Goal: Information Seeking & Learning: Learn about a topic

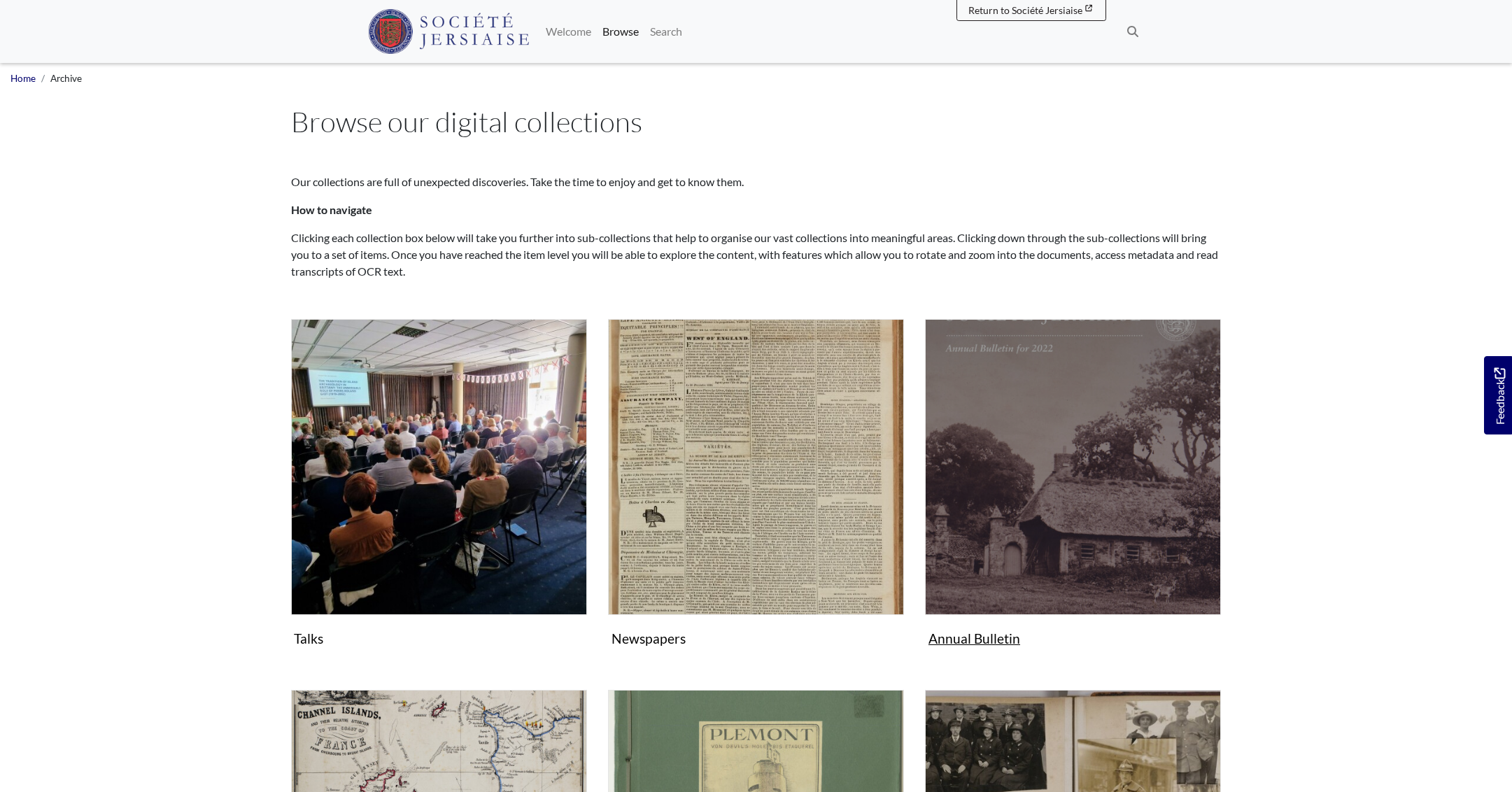
click at [1108, 564] on img "Subcollection" at bounding box center [1073, 467] width 296 height 296
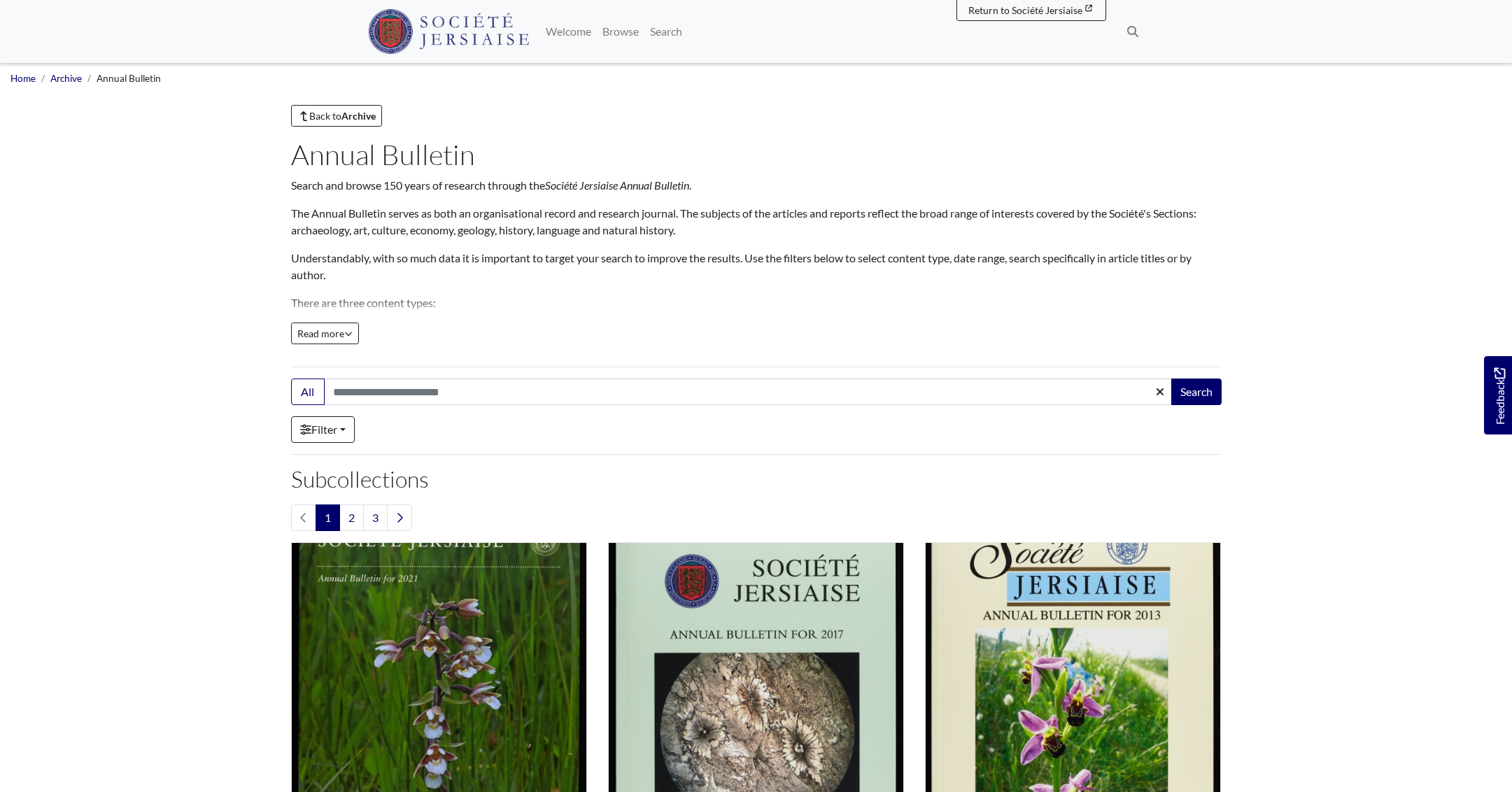
scroll to position [1, 0]
click at [355, 522] on link "2" at bounding box center [352, 517] width 24 height 26
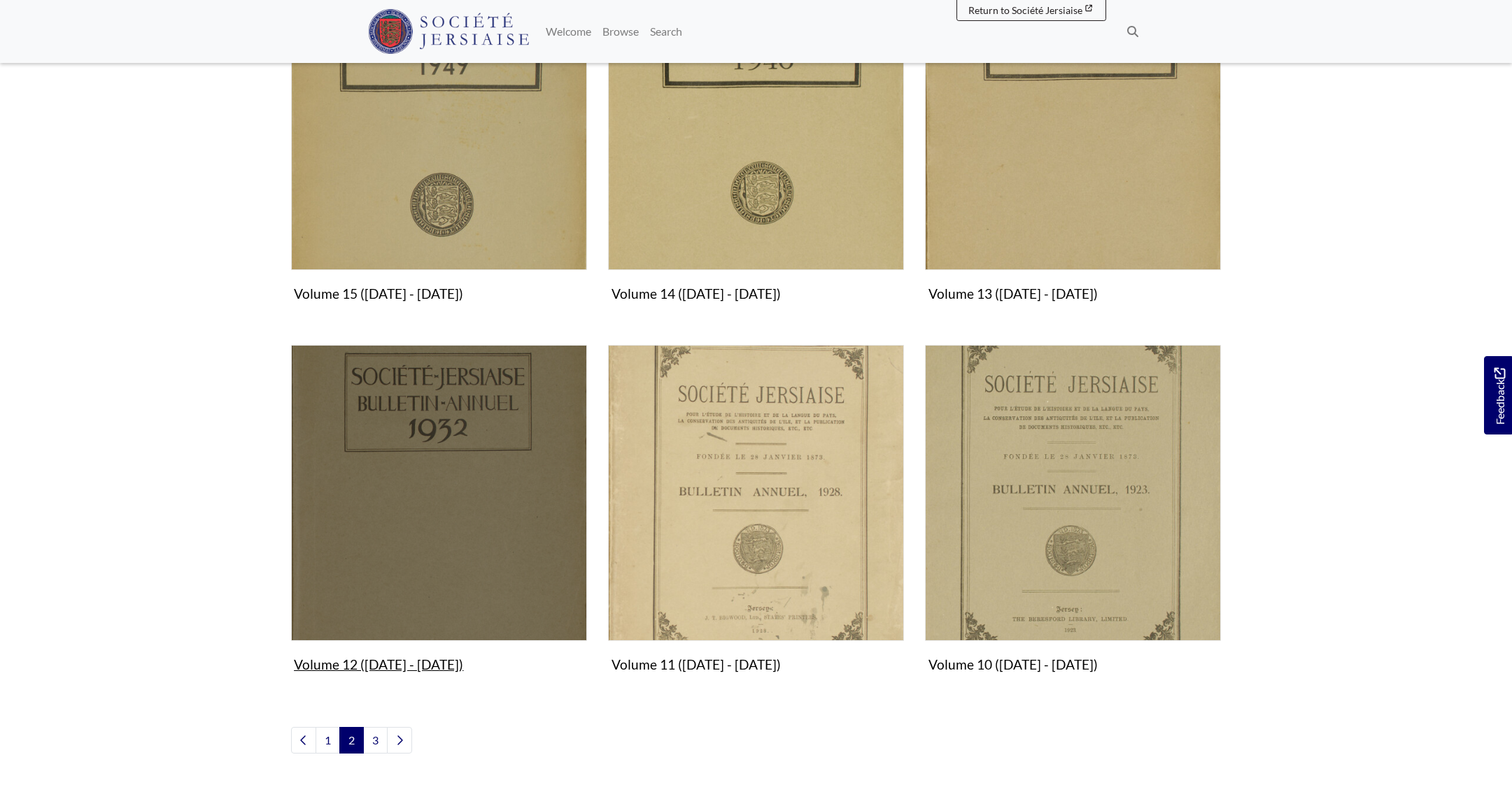
scroll to position [1304, 0]
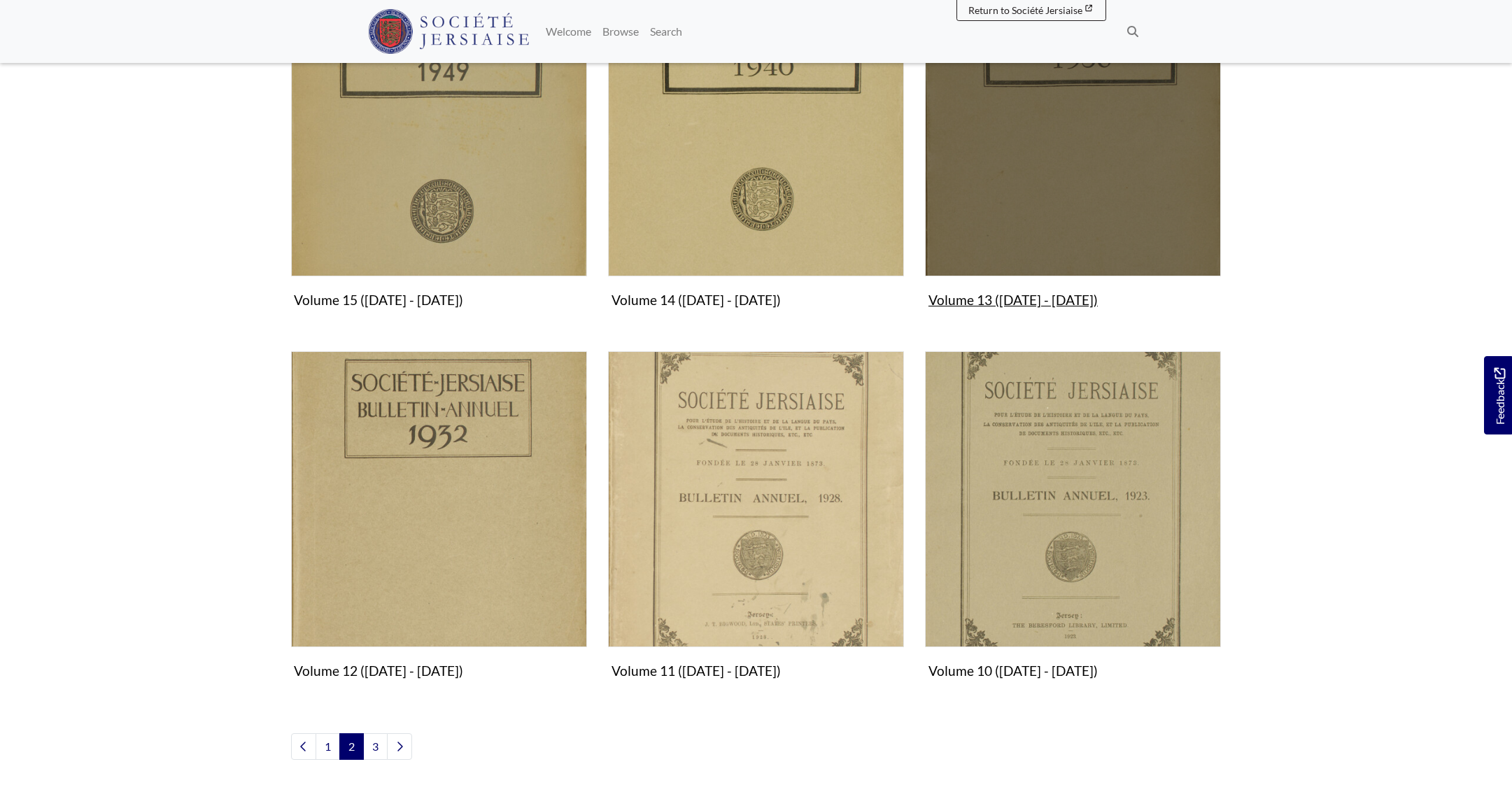
click at [1010, 213] on img "Subcollection" at bounding box center [1073, 128] width 296 height 296
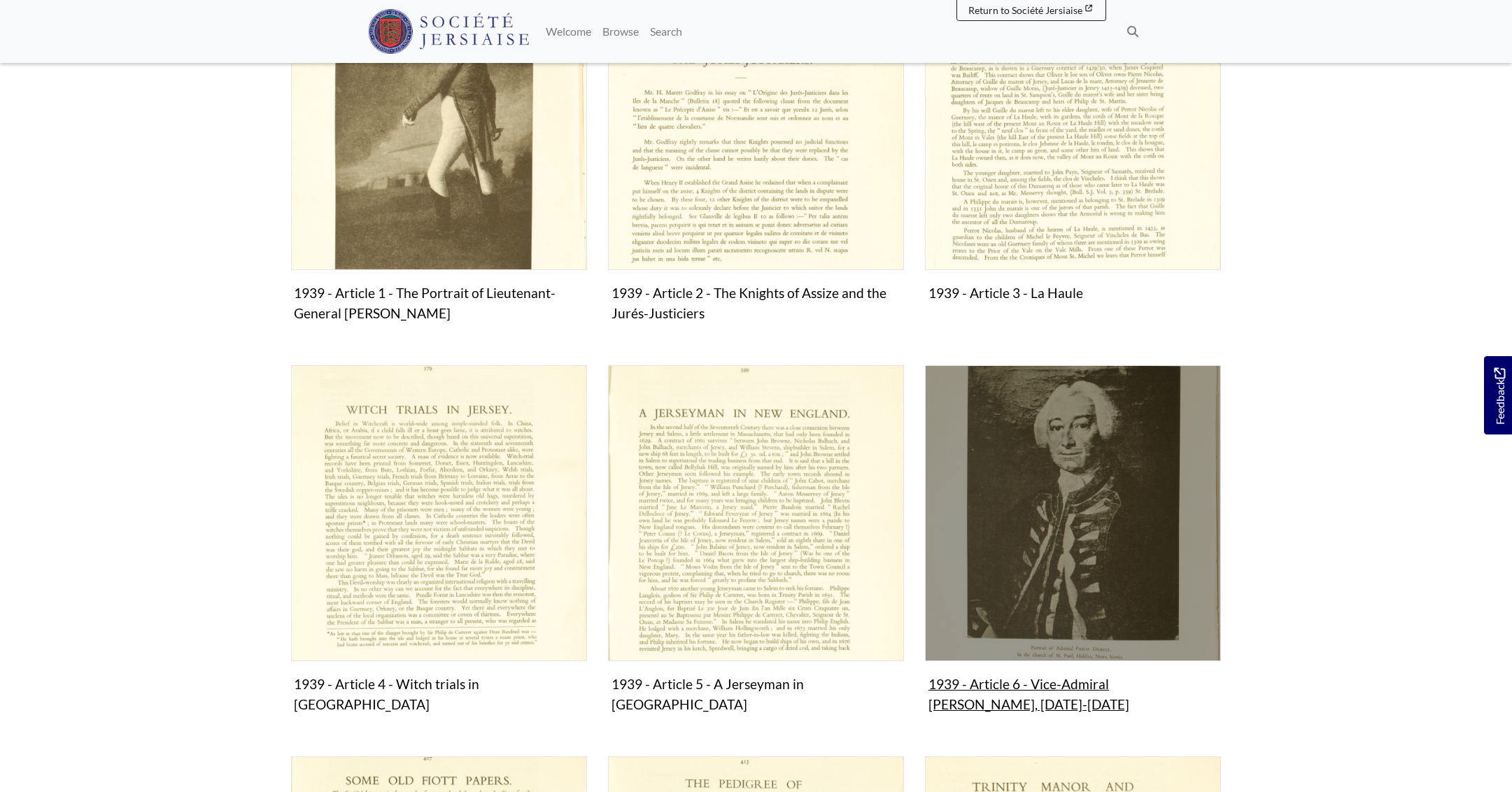
scroll to position [430, 0]
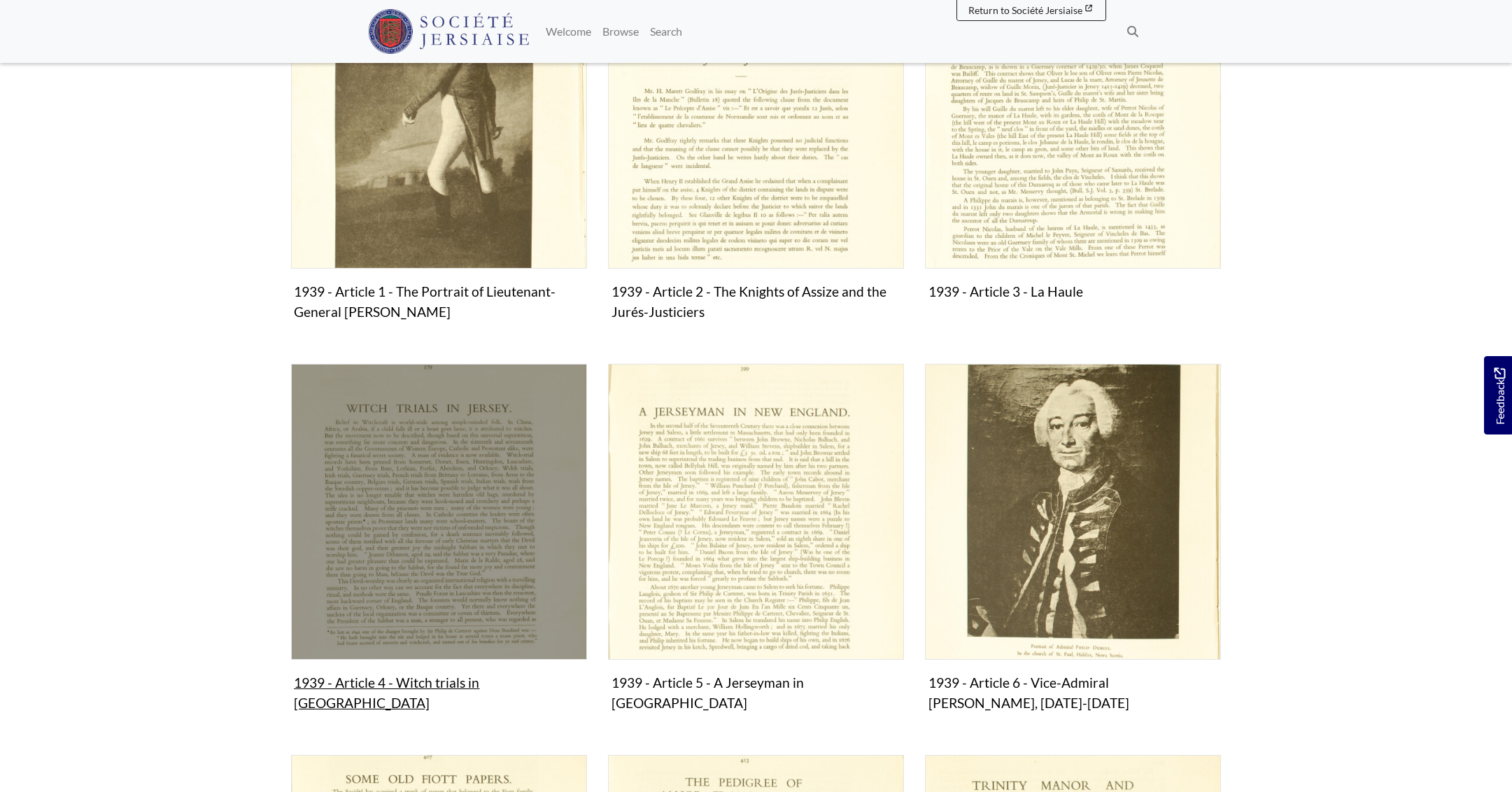
click at [384, 501] on img "Subcollection" at bounding box center [439, 512] width 296 height 296
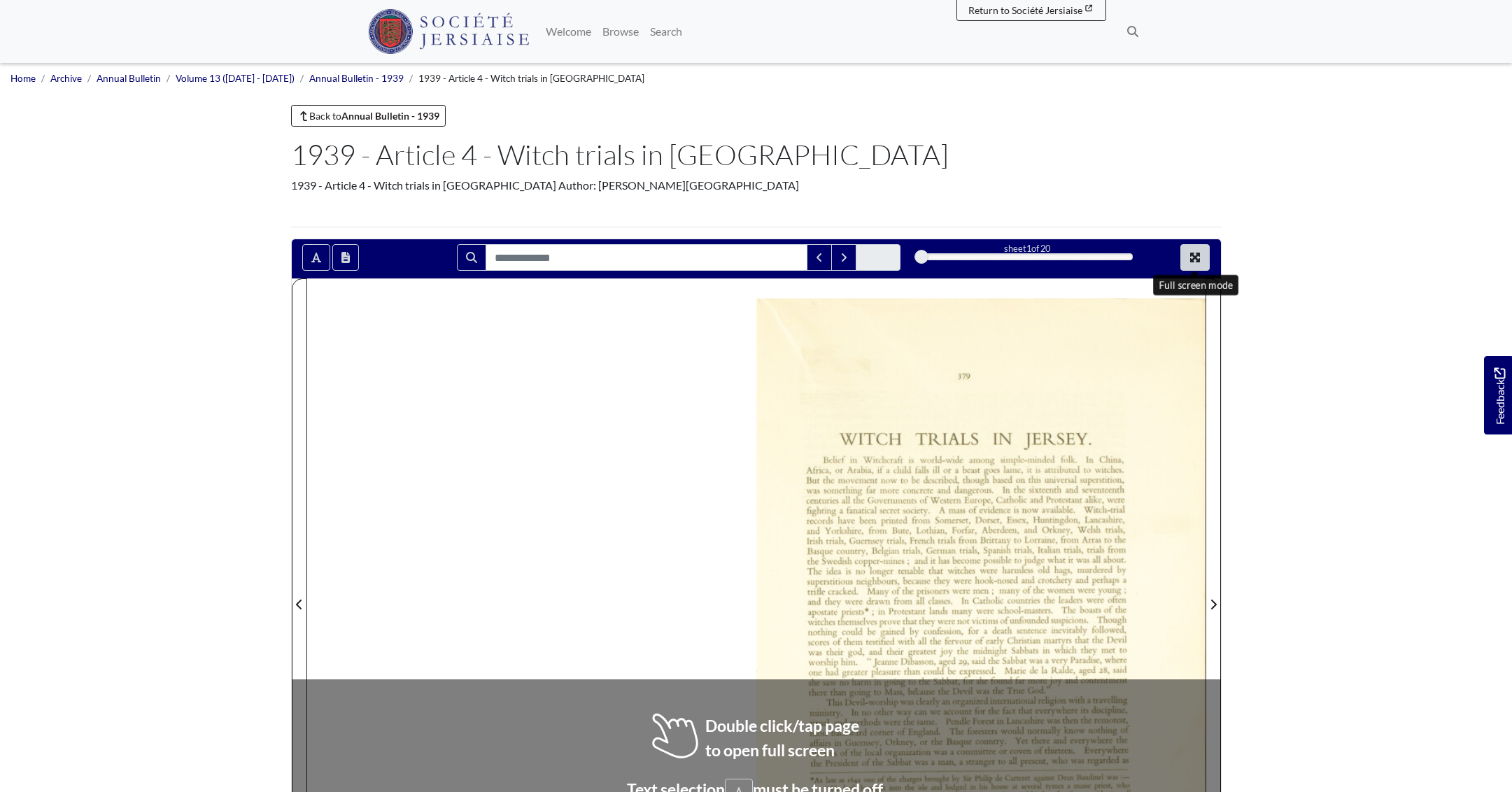
click at [1194, 253] on icon "Full screen mode" at bounding box center [1195, 258] width 10 height 10
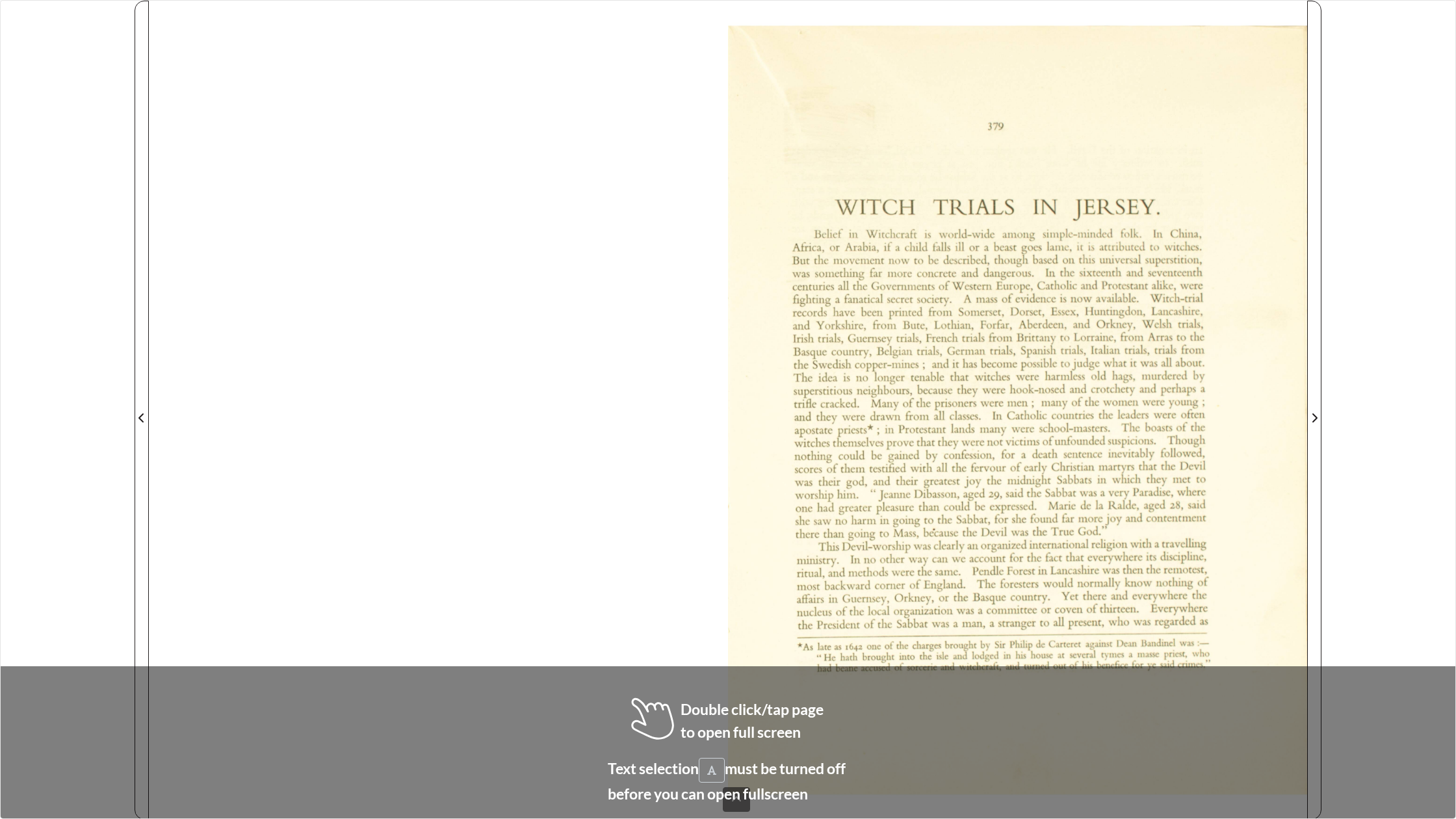
click at [1365, 476] on div "sheet 1 of 20 1 *" at bounding box center [728, 410] width 1456 height 819
click at [628, 614] on div at bounding box center [728, 410] width 1158 height 819
